Goal: Obtain resource: Download file/media

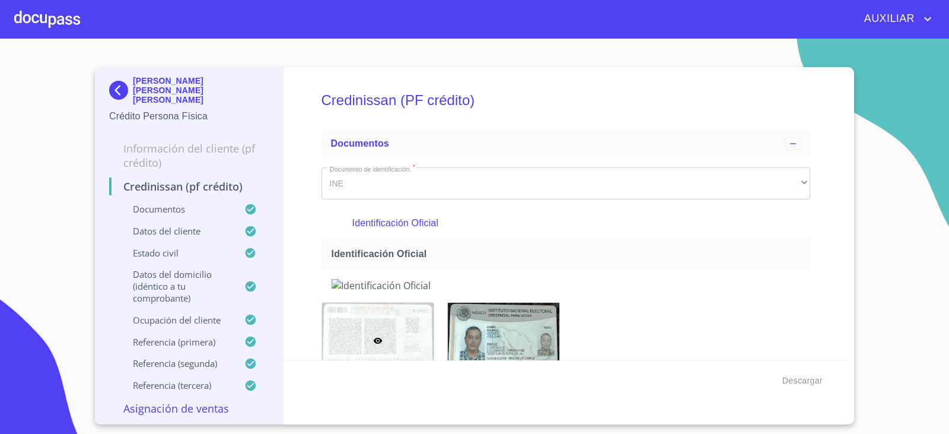
click at [114, 81] on img at bounding box center [121, 90] width 24 height 19
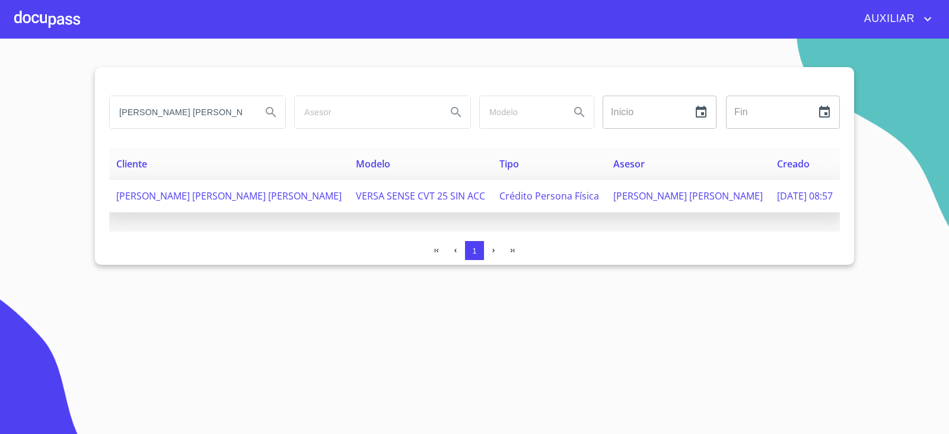
scroll to position [0, 8]
drag, startPoint x: 120, startPoint y: 112, endPoint x: 365, endPoint y: 208, distance: 263.4
click at [365, 208] on div "[PERSON_NAME] [PERSON_NAME] [PERSON_NAME] Inicio ​ Fin ​ Cliente Modelo Tipo As…" at bounding box center [474, 166] width 759 height 198
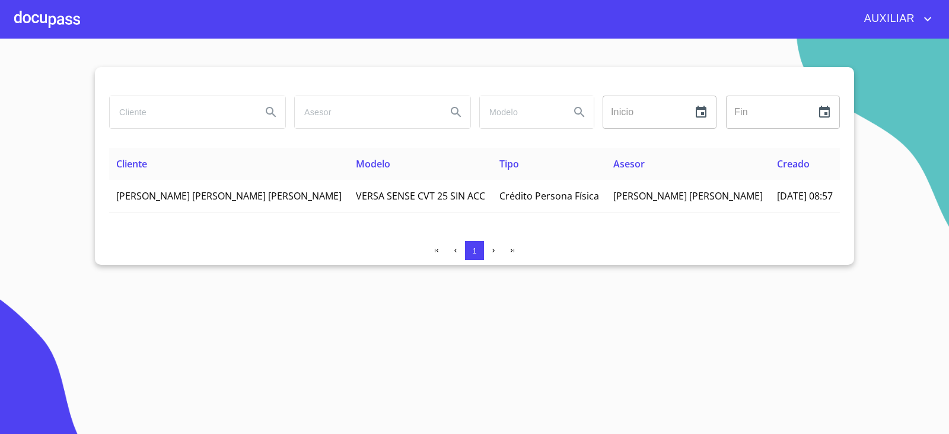
paste input "DIEGO [PERSON_NAME] [PERSON_NAME]"
type input "DIEGO [PERSON_NAME] [PERSON_NAME]"
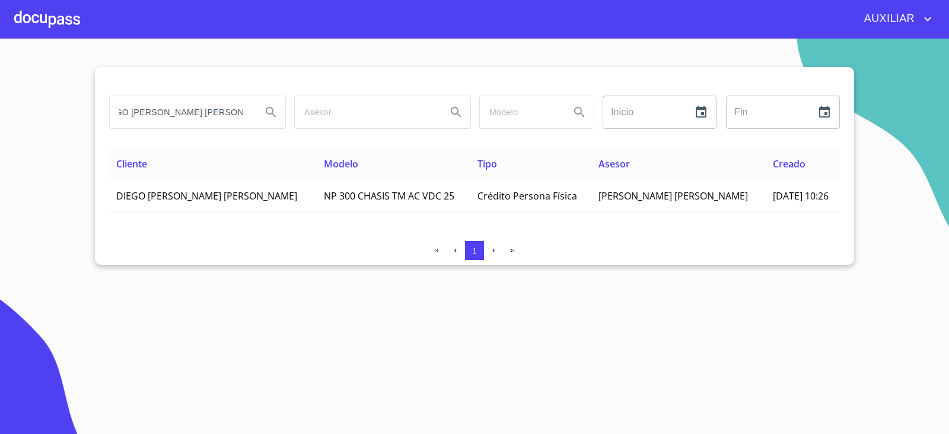
scroll to position [0, 0]
click at [195, 212] on div "Cliente Modelo Tipo Asesor Creado [PERSON_NAME] [PERSON_NAME] 300 CHASIS TM AC …" at bounding box center [474, 190] width 731 height 84
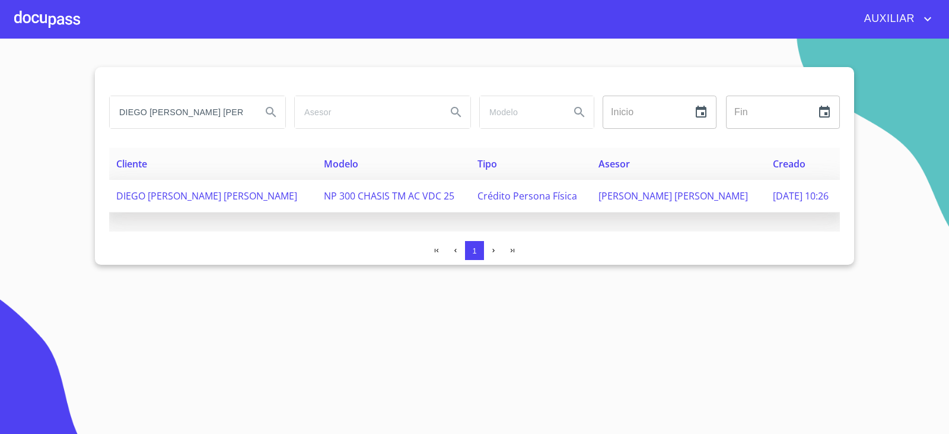
click at [190, 195] on span "DIEGO [PERSON_NAME] [PERSON_NAME]" at bounding box center [206, 195] width 181 height 13
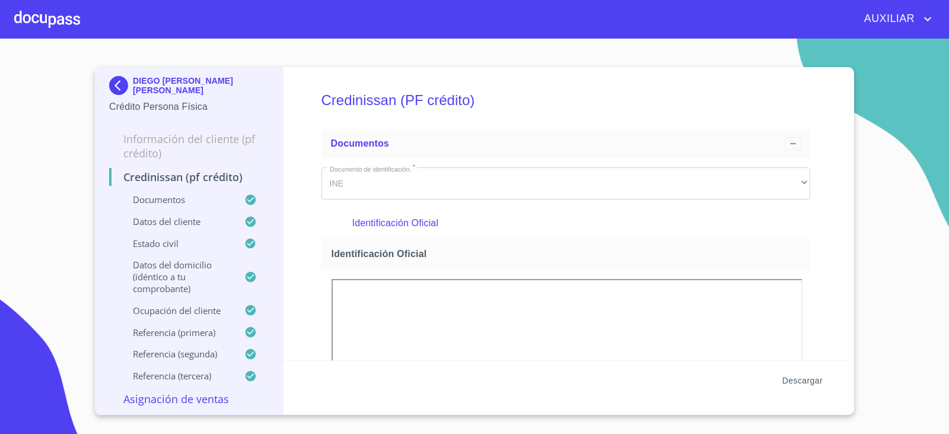
click at [798, 370] on button "Descargar" at bounding box center [803, 381] width 50 height 22
click at [117, 87] on img at bounding box center [121, 85] width 24 height 19
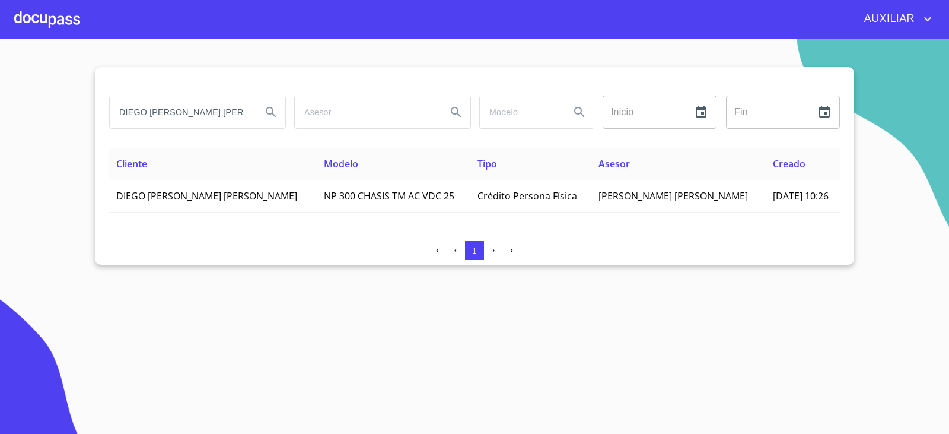
click at [196, 115] on input "DIEGO [PERSON_NAME] [PERSON_NAME]" at bounding box center [181, 112] width 142 height 32
drag, startPoint x: 119, startPoint y: 115, endPoint x: 376, endPoint y: 158, distance: 260.4
click at [376, 158] on div "[PERSON_NAME] [PERSON_NAME] Inicio ​ Fin ​ Cliente Modelo Tipo Asesor Creado [P…" at bounding box center [474, 166] width 759 height 198
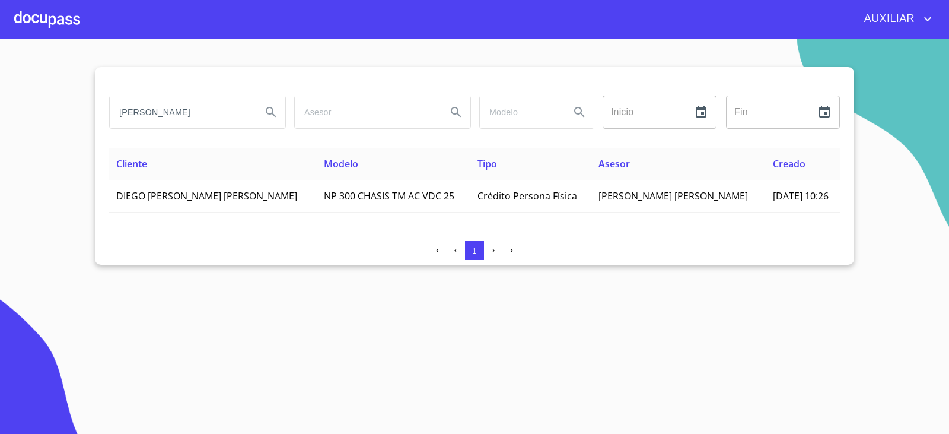
type input "[PERSON_NAME]"
drag, startPoint x: 215, startPoint y: 113, endPoint x: 0, endPoint y: 112, distance: 214.7
click at [0, 112] on section "[PERSON_NAME] Inicio ​ Fin ​ Cliente Modelo Tipo Asesor Creado [PERSON_NAME] [P…" at bounding box center [474, 236] width 949 height 395
type input "m"
type input "[PERSON_NAME]"
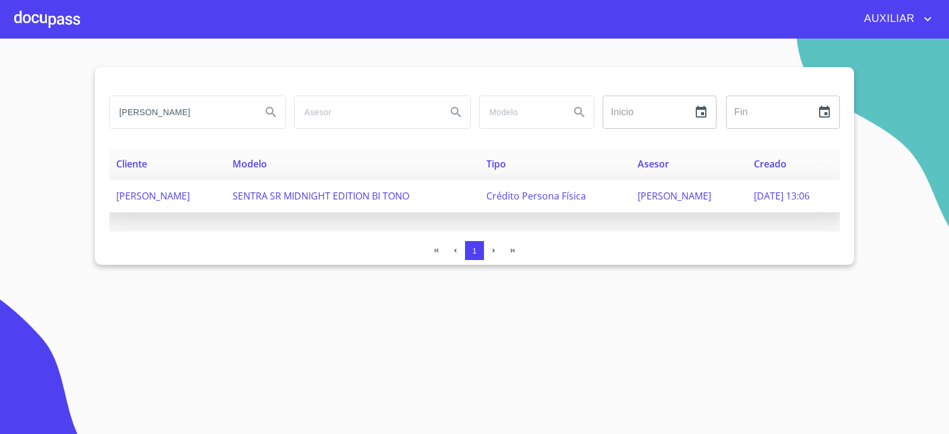
click at [190, 198] on span "[PERSON_NAME]" at bounding box center [153, 195] width 74 height 13
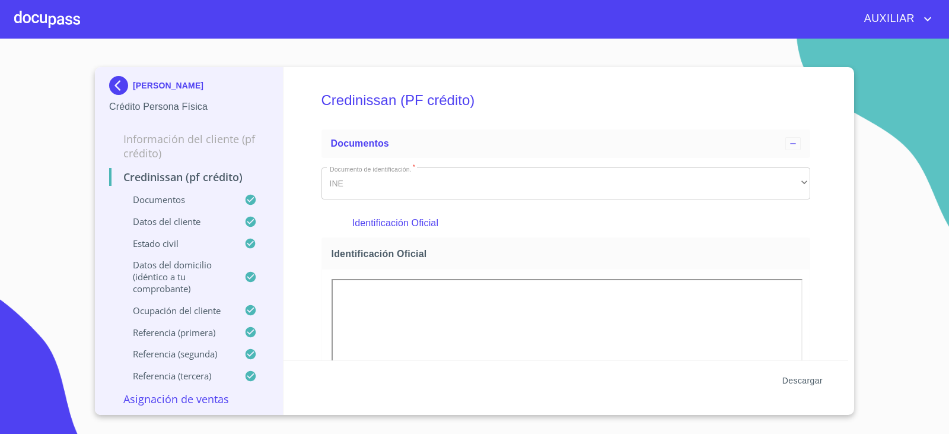
click at [800, 378] on span "Descargar" at bounding box center [802, 380] width 40 height 15
click at [116, 90] on img at bounding box center [121, 85] width 24 height 19
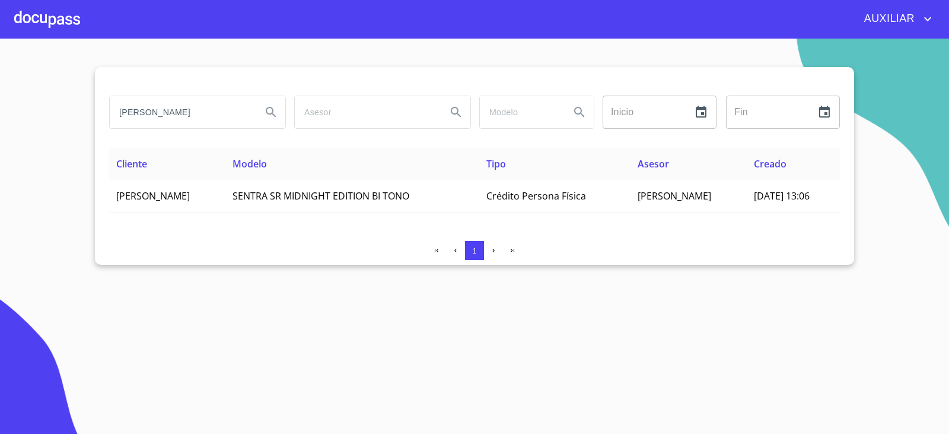
drag, startPoint x: 211, startPoint y: 115, endPoint x: 47, endPoint y: 132, distance: 164.6
click at [47, 132] on section "[PERSON_NAME] ​ Fin ​ Cliente Modelo Tipo Asesor Creado [PERSON_NAME] SENTRA SR…" at bounding box center [474, 236] width 949 height 395
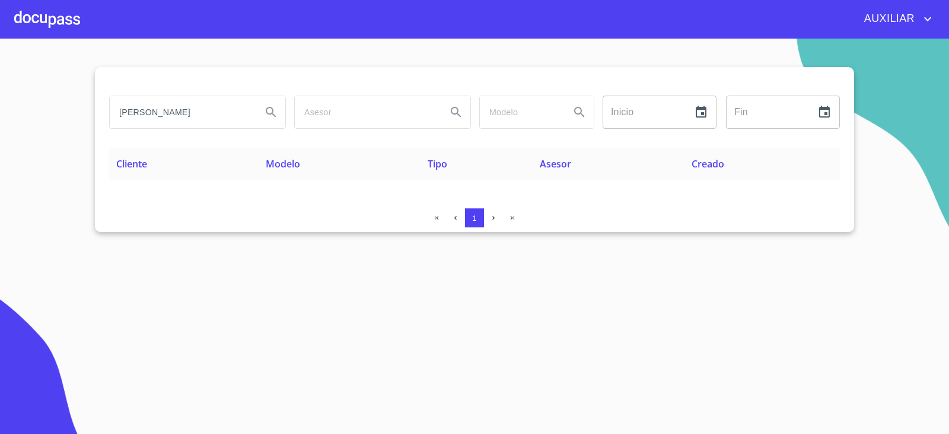
scroll to position [0, 10]
drag, startPoint x: 157, startPoint y: 105, endPoint x: 268, endPoint y: 130, distance: 113.7
click at [268, 130] on div "[PERSON_NAME]" at bounding box center [196, 112] width 185 height 43
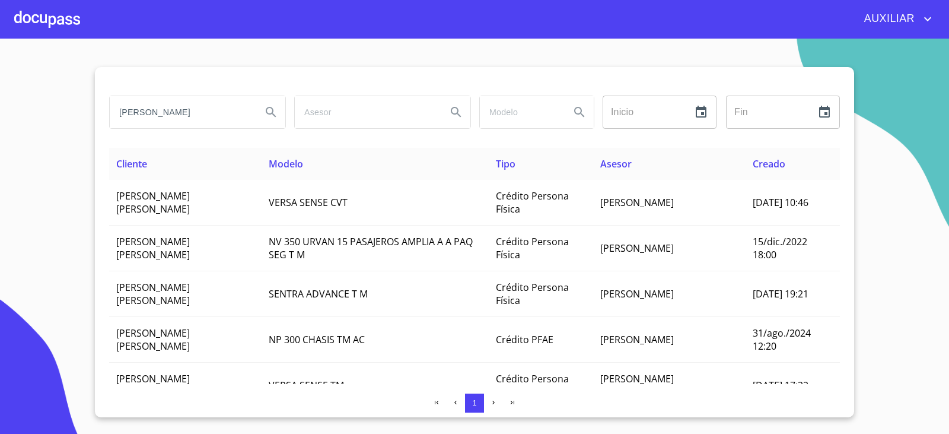
scroll to position [0, 9]
type input "[PERSON_NAME]"
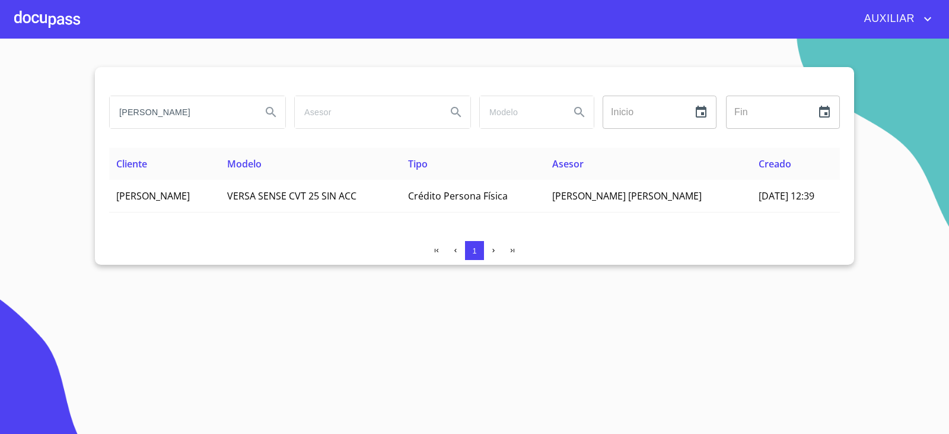
scroll to position [0, 0]
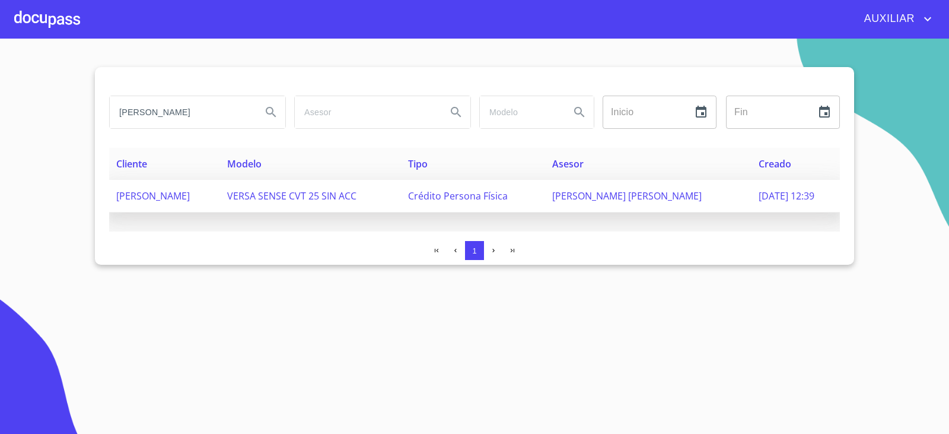
click at [190, 201] on span "[PERSON_NAME]" at bounding box center [153, 195] width 74 height 13
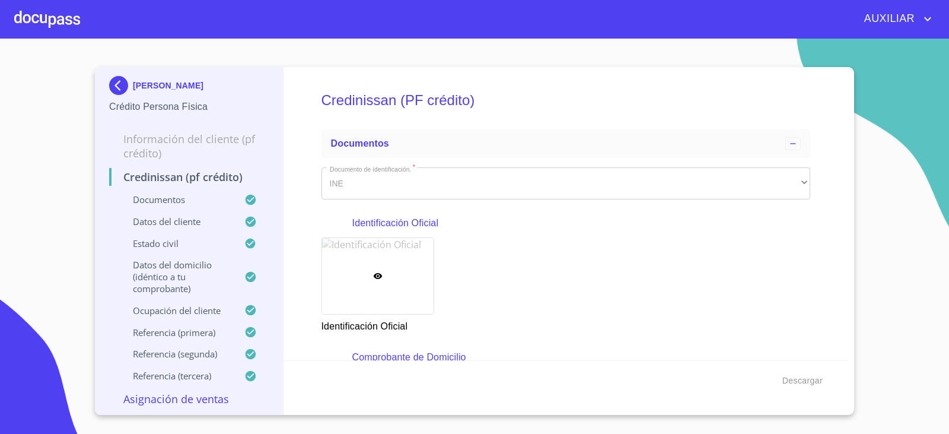
click at [449, 278] on div "Identificación Oficial" at bounding box center [566, 285] width 504 height 110
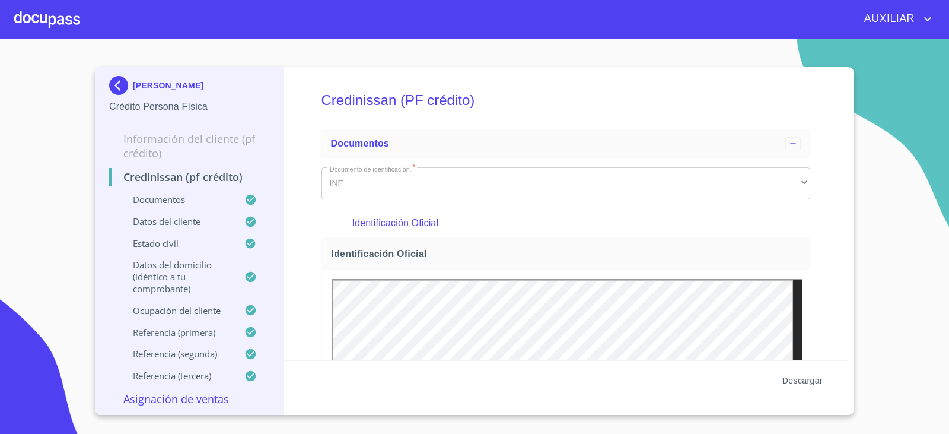
click at [820, 383] on span "Descargar" at bounding box center [802, 380] width 40 height 15
click at [119, 86] on img at bounding box center [121, 85] width 24 height 19
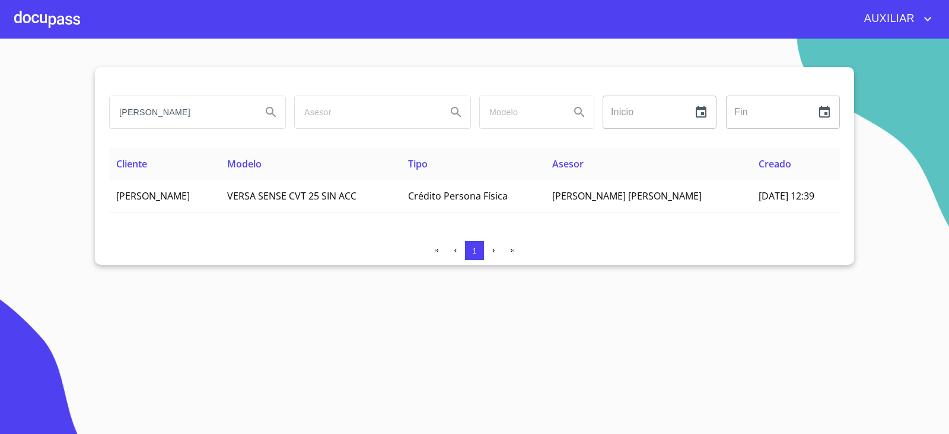
scroll to position [0, 10]
drag, startPoint x: 110, startPoint y: 108, endPoint x: 274, endPoint y: 158, distance: 171.3
click at [274, 158] on div "MANUEL HERNANDEZ MORENO Inicio ​ Fin ​ Cliente Modelo Tipo Asesor Creado MANUEL…" at bounding box center [474, 166] width 759 height 198
click at [193, 106] on input "search" at bounding box center [181, 112] width 142 height 32
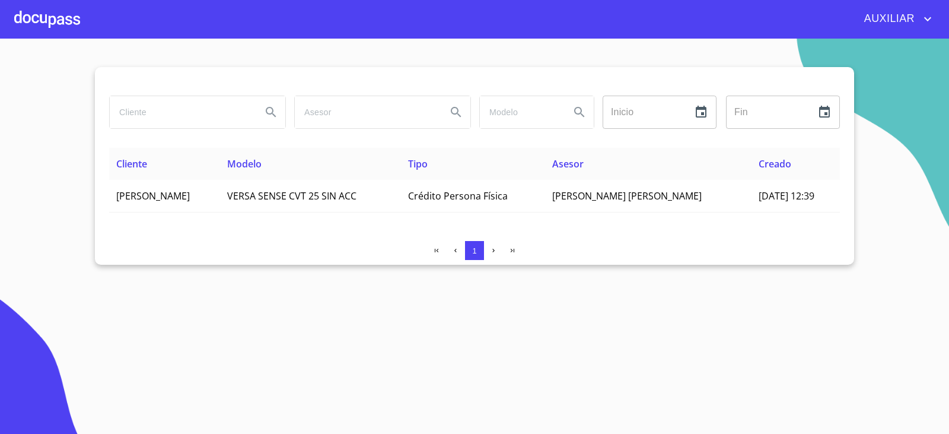
click at [193, 111] on input "search" at bounding box center [181, 112] width 142 height 32
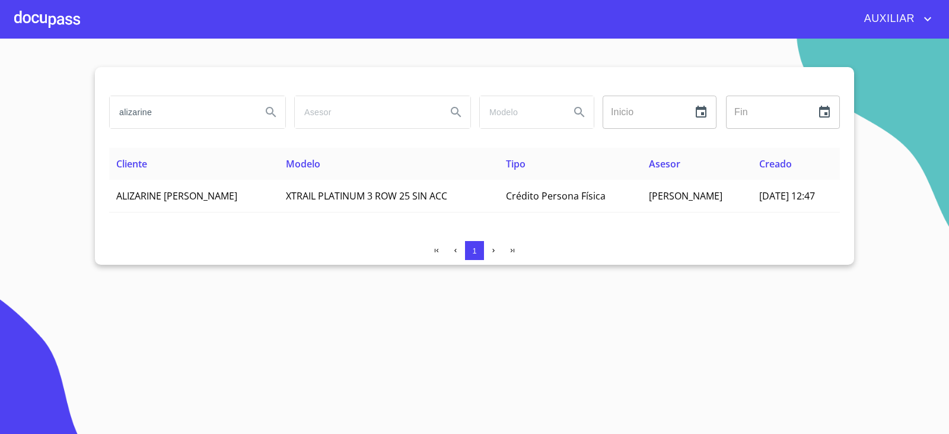
click at [164, 125] on input "alizarine" at bounding box center [181, 112] width 142 height 32
type input "a"
type input "juanita carlos"
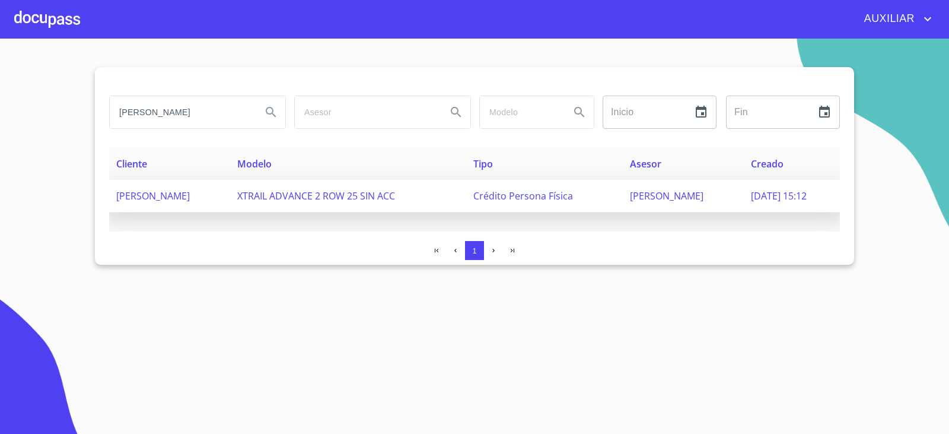
click at [190, 193] on span "JUANITA CARLOS BRAMBILA" at bounding box center [153, 195] width 74 height 13
